Goal: Information Seeking & Learning: Learn about a topic

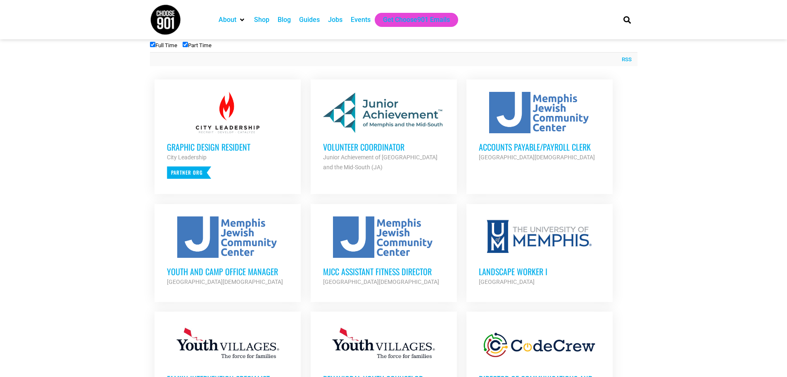
scroll to position [331, 0]
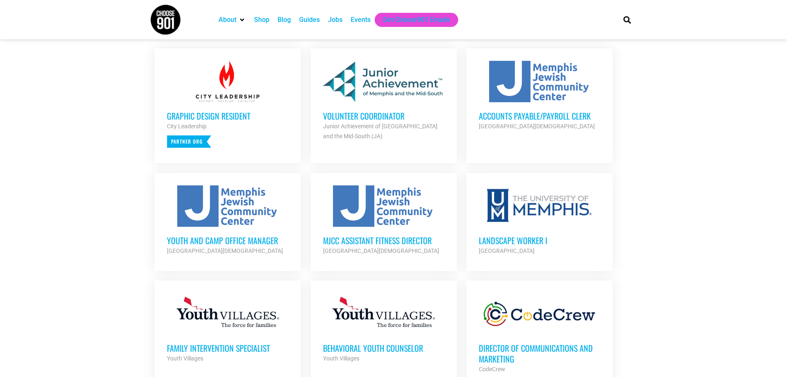
click at [249, 231] on div "Youth and Camp Office Manager Memphis Jewish Community Center Partner Org" at bounding box center [228, 240] width 122 height 29
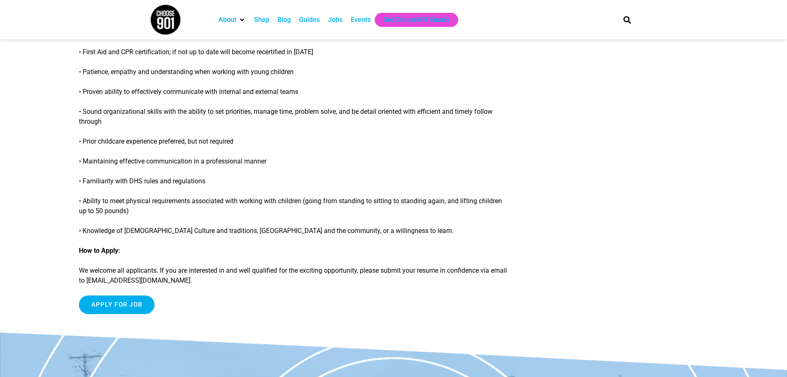
scroll to position [579, 0]
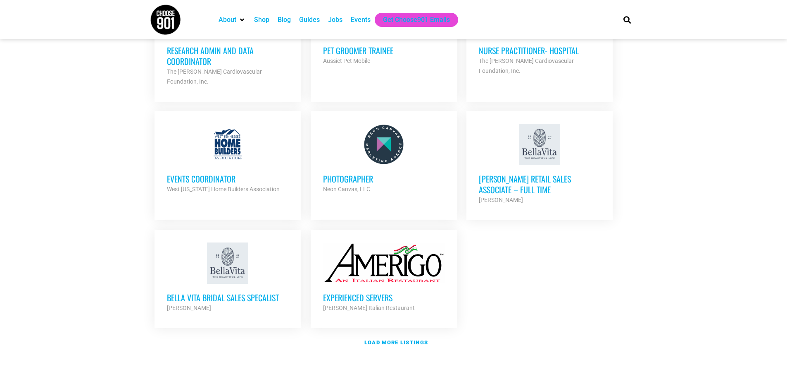
scroll to position [868, 0]
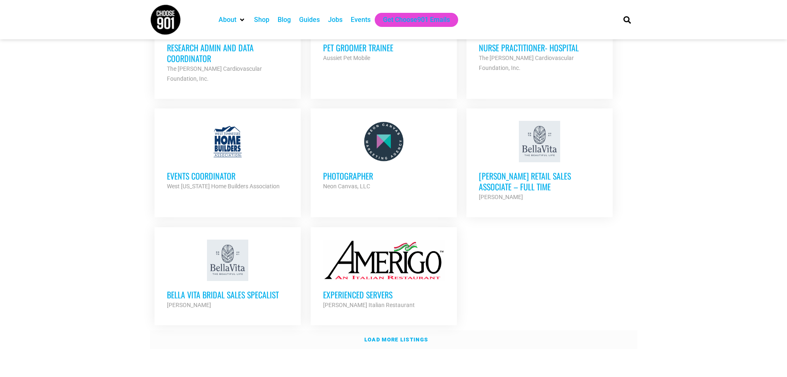
click at [413, 331] on link "Load more listings" at bounding box center [394, 339] width 488 height 19
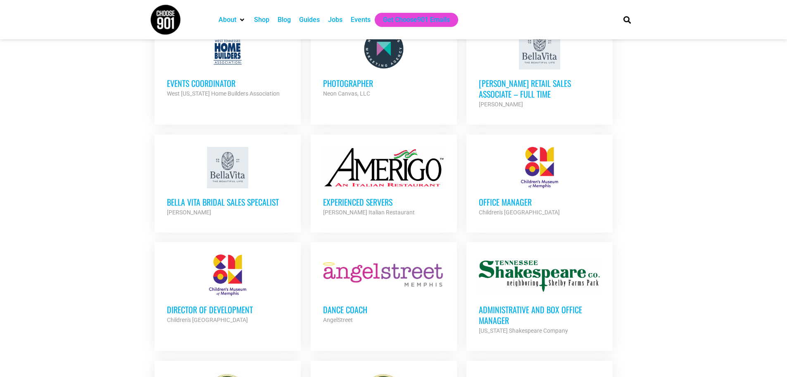
scroll to position [992, 0]
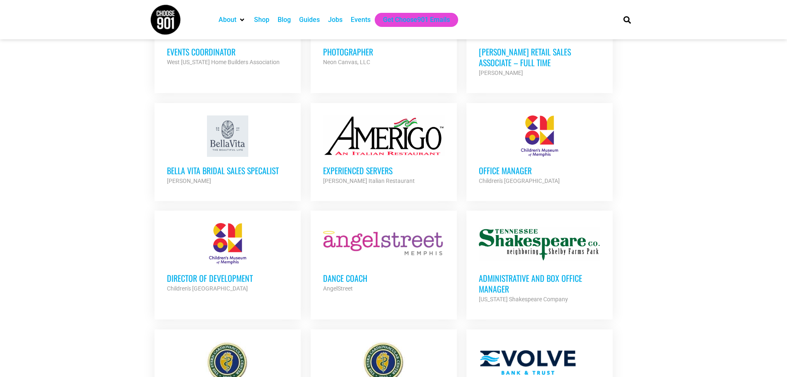
click at [510, 165] on h3 "Office Manager" at bounding box center [540, 170] width 122 height 11
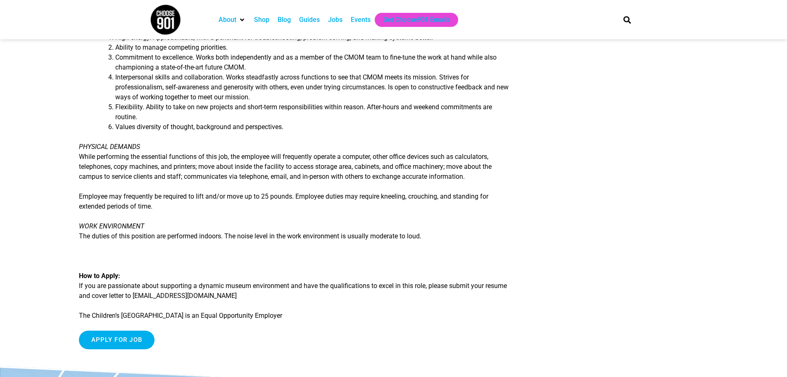
scroll to position [785, 0]
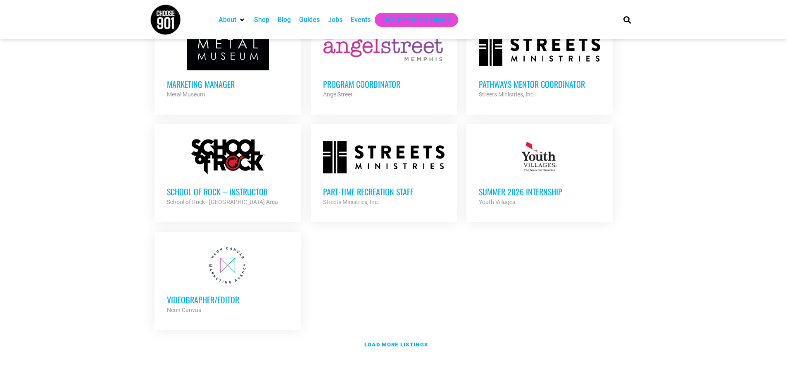
scroll to position [1653, 0]
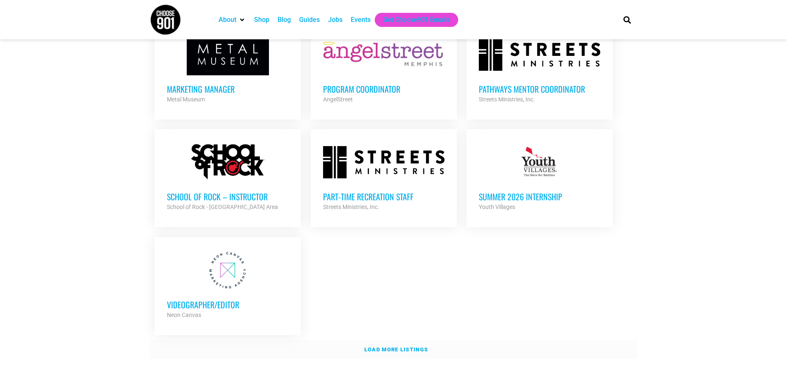
click at [414, 340] on link "Load more listings" at bounding box center [394, 349] width 488 height 19
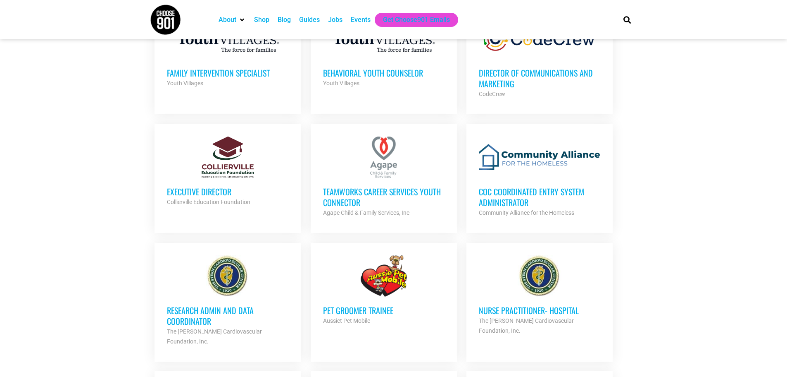
scroll to position [620, 0]
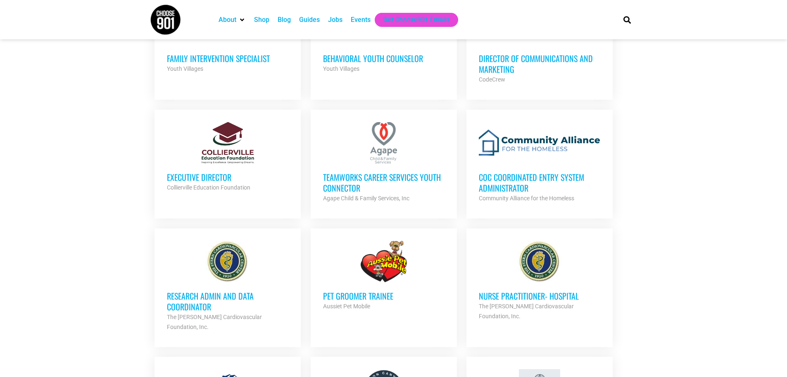
click at [518, 184] on h3 "CoC Coordinated Entry System Administrator" at bounding box center [540, 182] width 122 height 21
